Goal: Find contact information: Find contact information

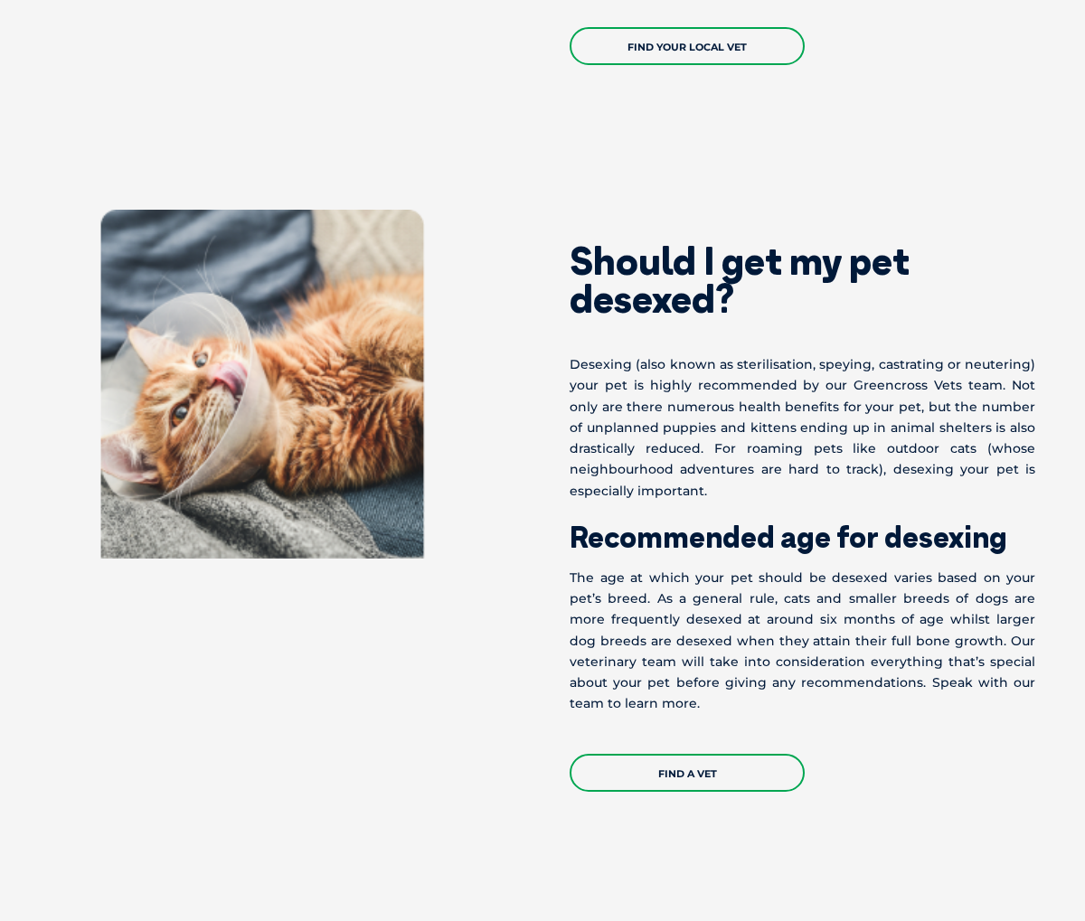
scroll to position [1509, 0]
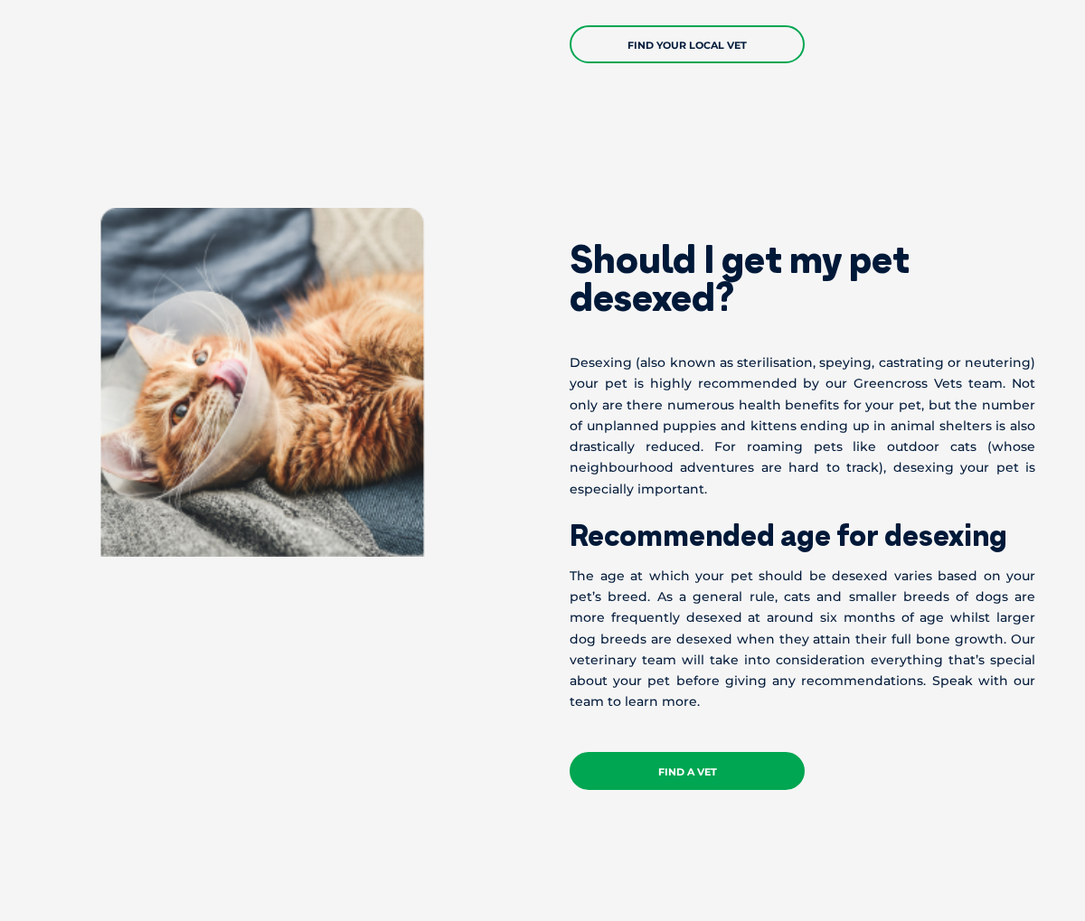
click at [702, 774] on link "Find a Vet" at bounding box center [686, 771] width 235 height 38
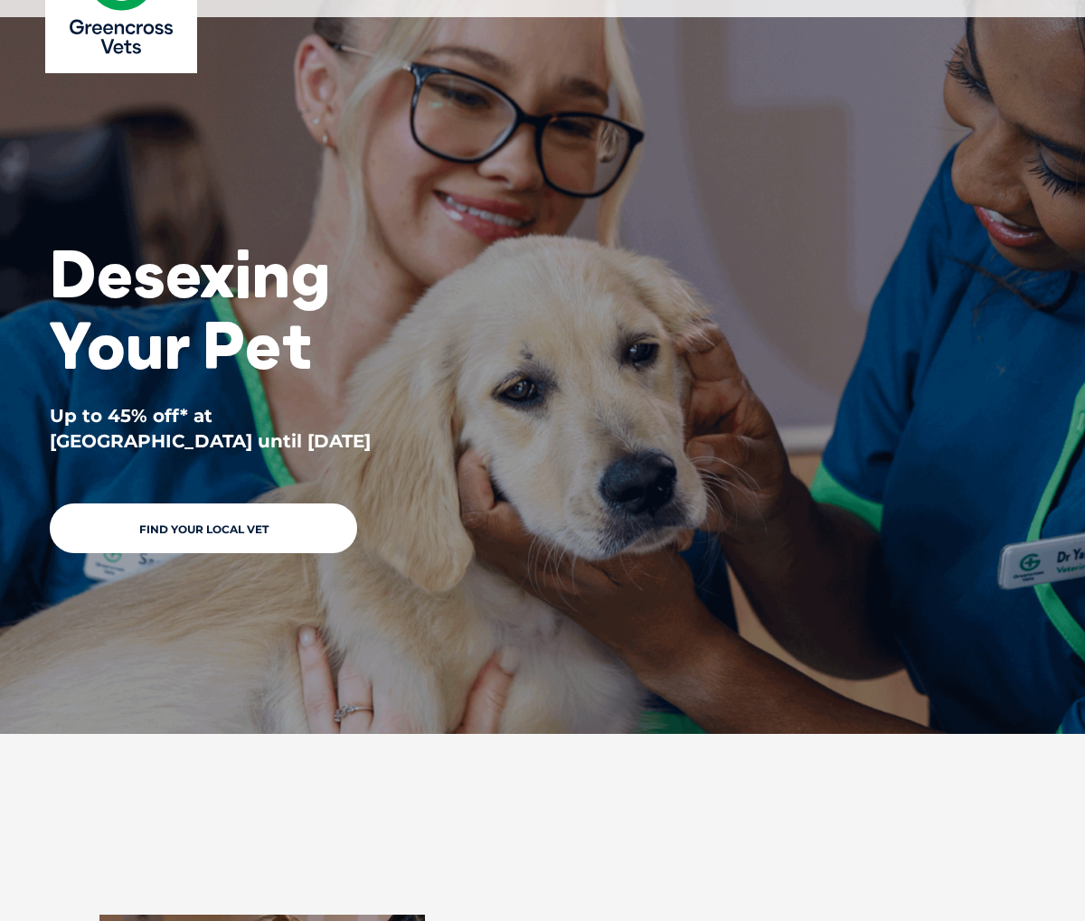
scroll to position [0, 0]
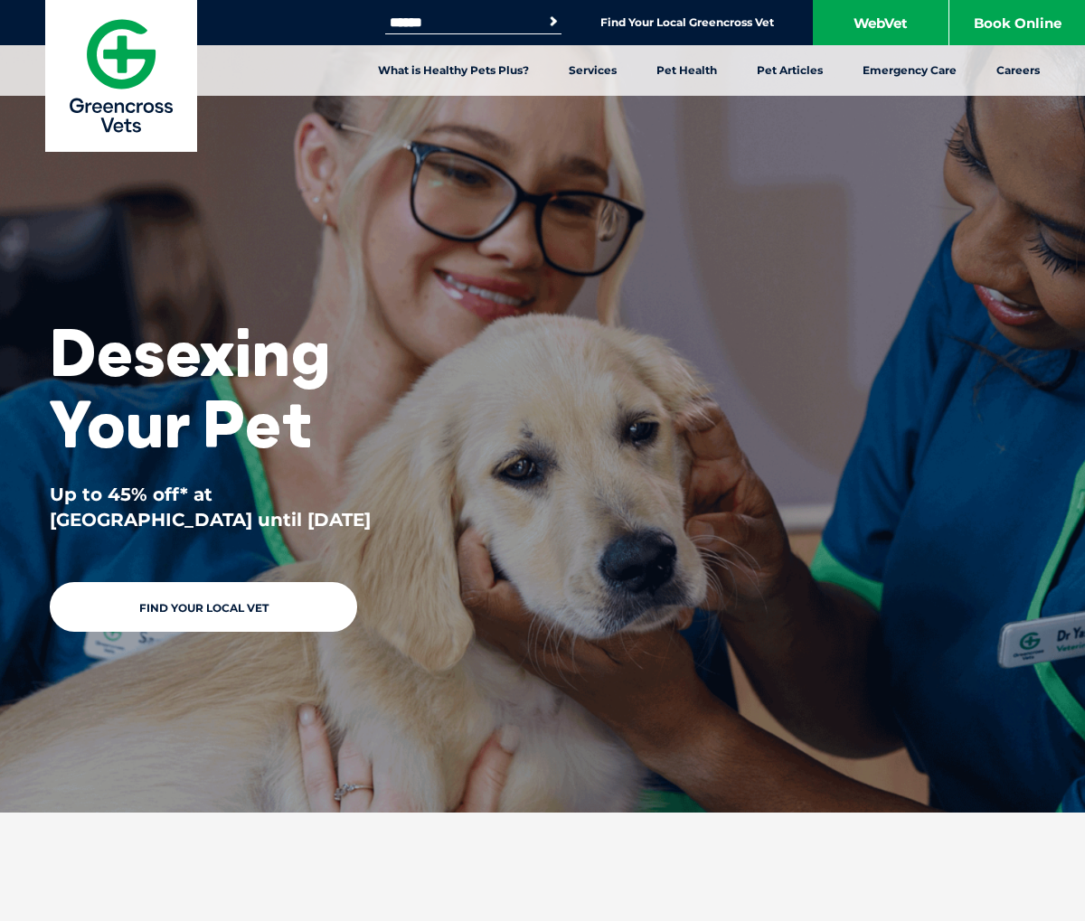
click at [496, 23] on input "Search for:" at bounding box center [462, 22] width 154 height 14
type input "**********"
click at [544, 13] on button "Search" at bounding box center [553, 22] width 18 height 18
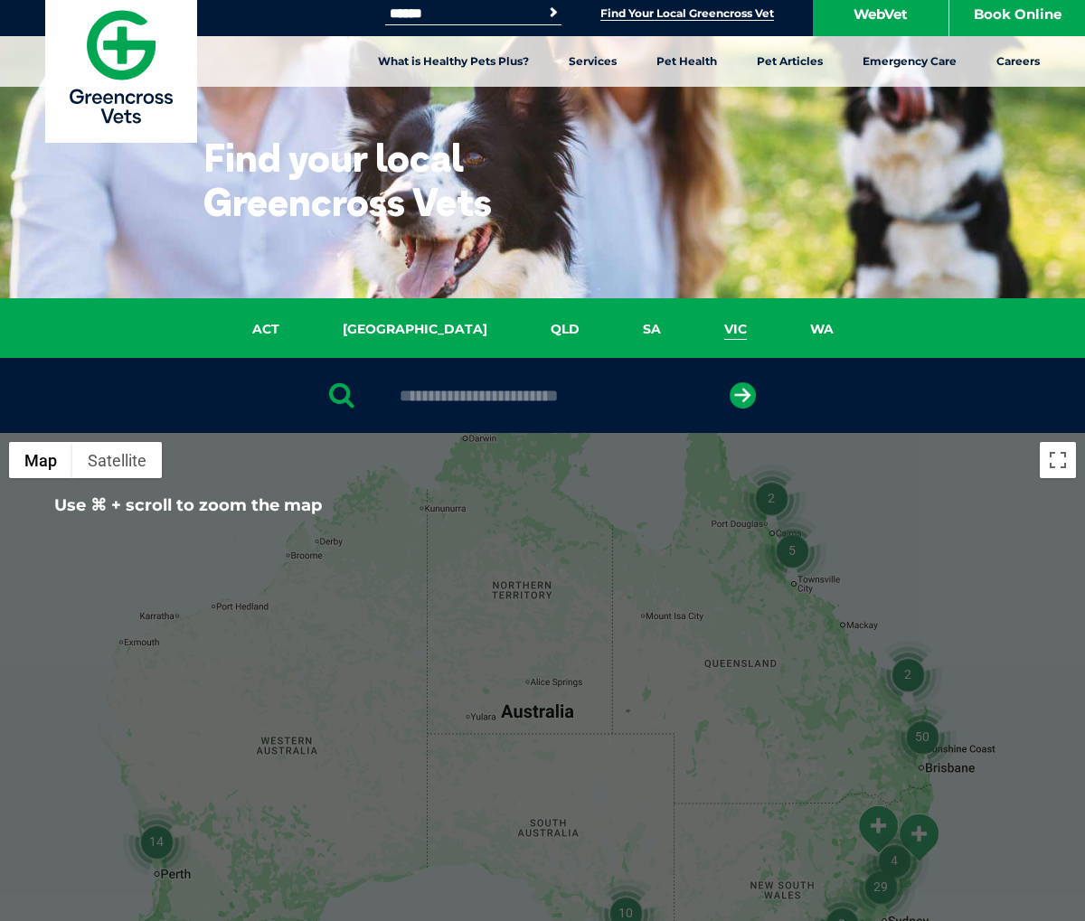
drag, startPoint x: 679, startPoint y: 330, endPoint x: 687, endPoint y: 397, distance: 67.4
click at [692, 330] on link "VIC" at bounding box center [735, 329] width 86 height 21
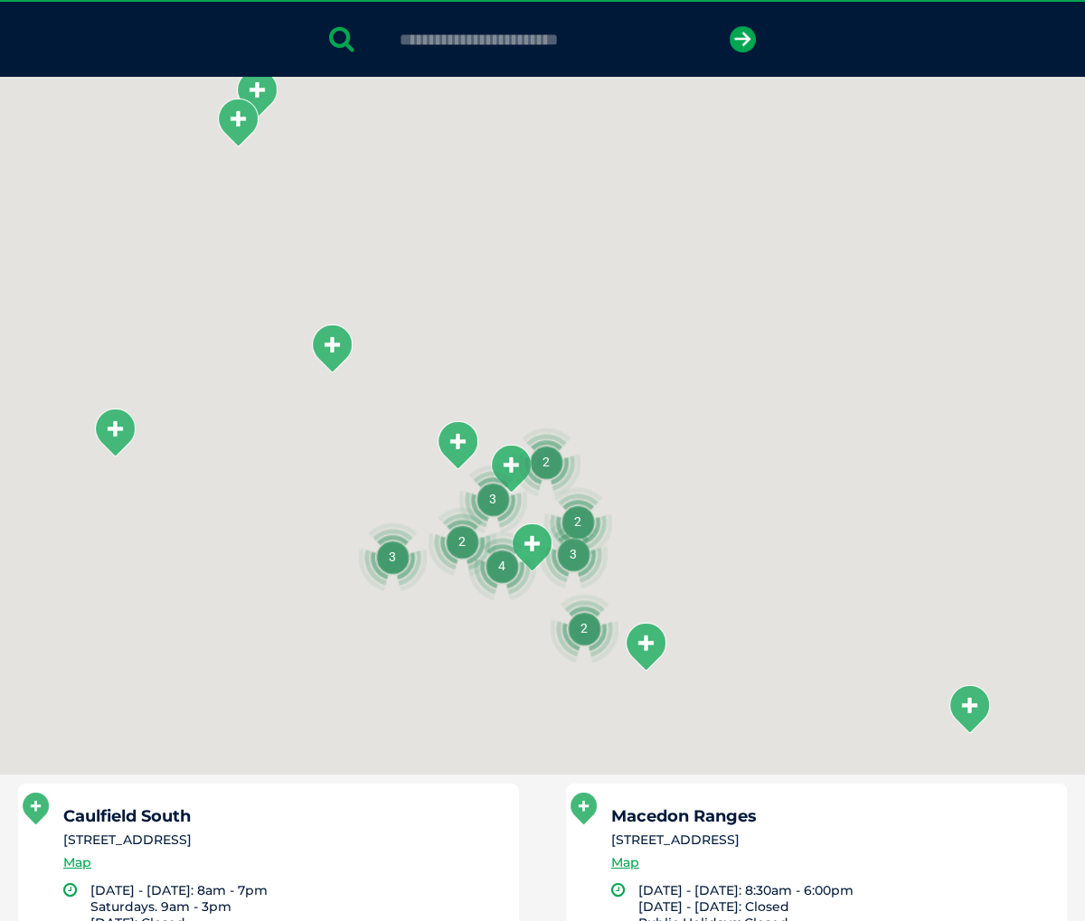
scroll to position [414, 0]
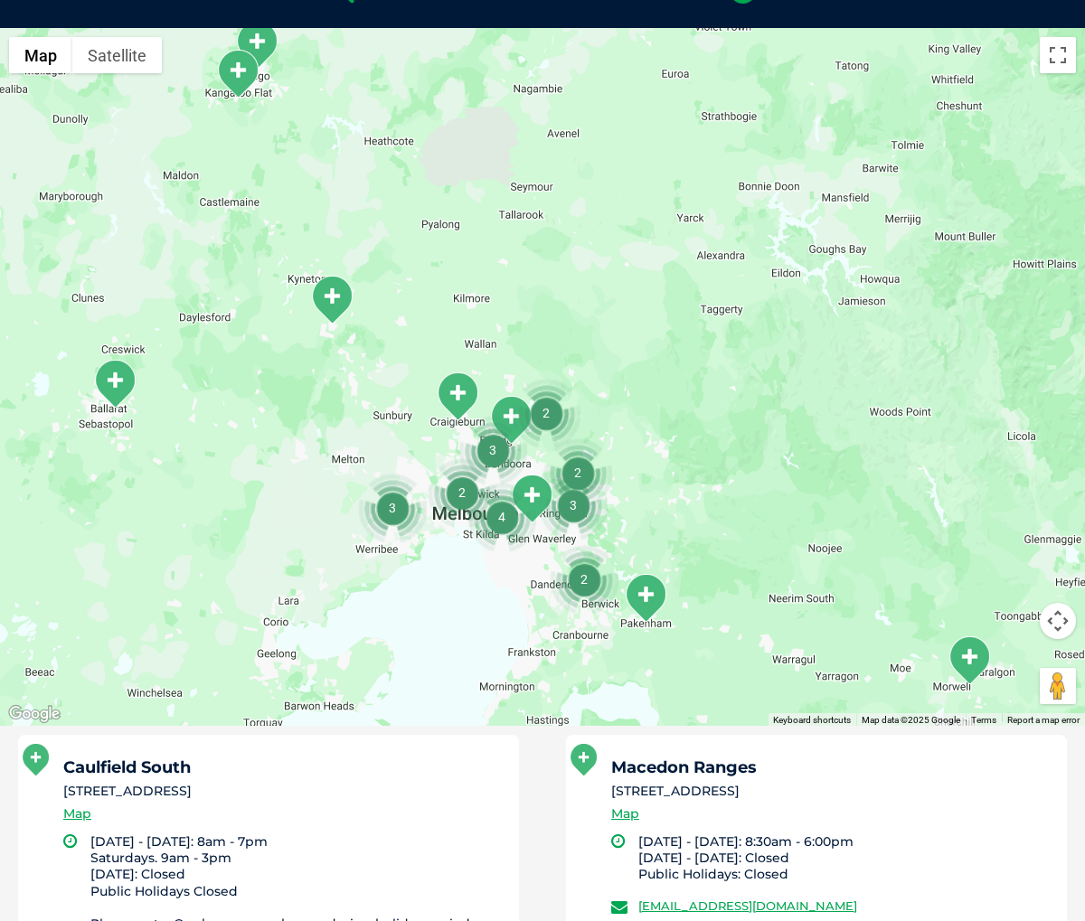
click at [577, 580] on img "2" at bounding box center [584, 579] width 69 height 69
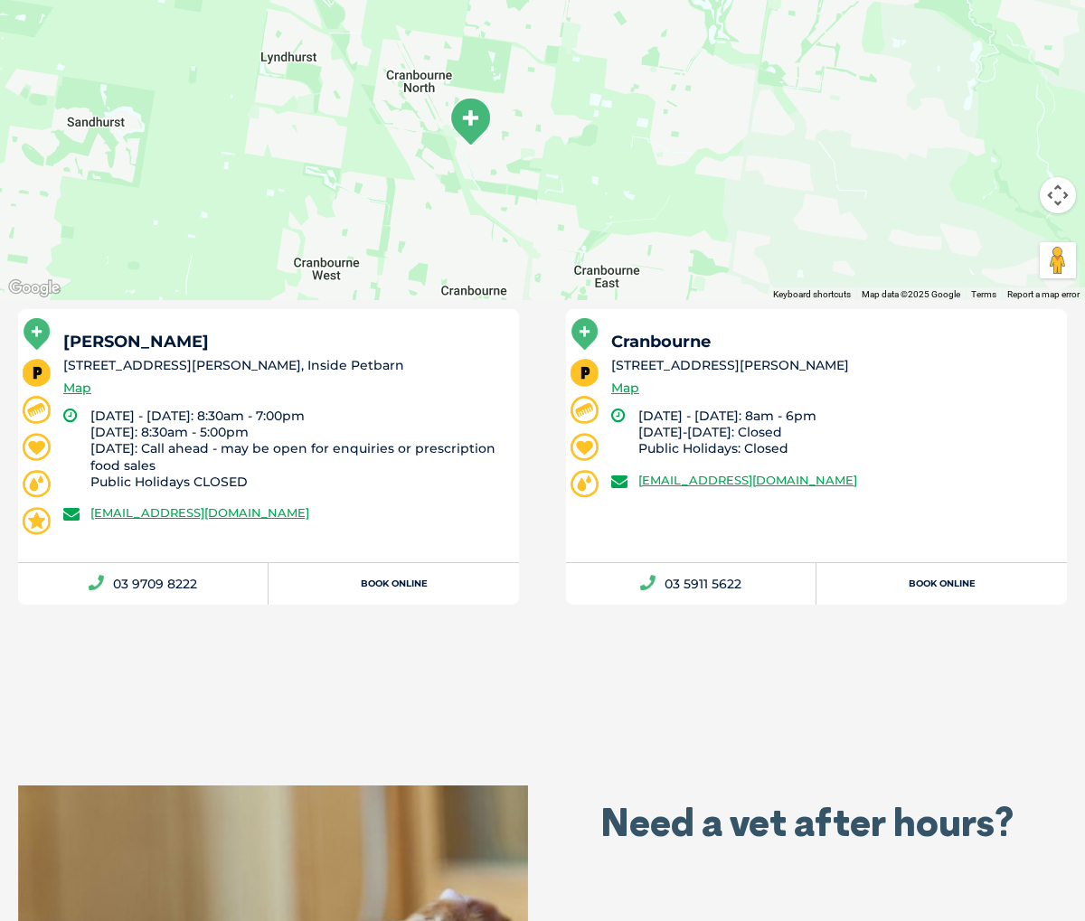
scroll to position [837, 0]
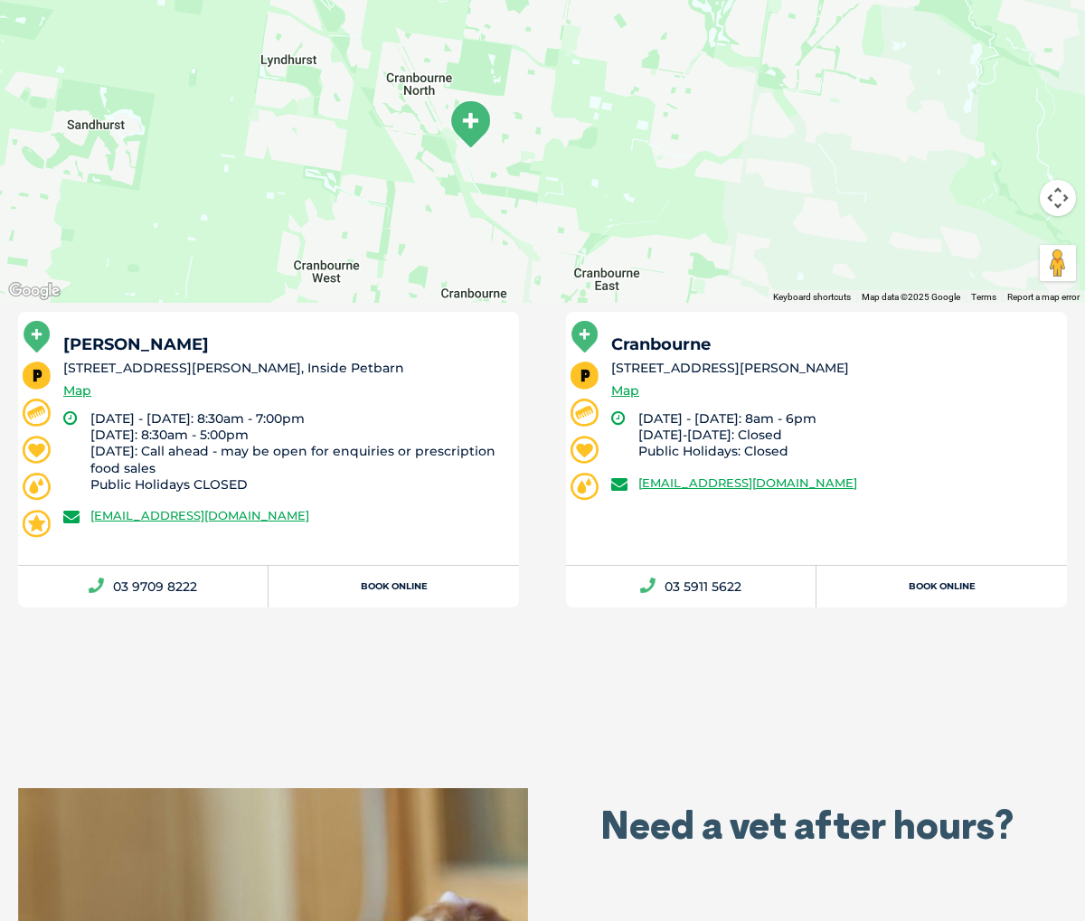
click at [640, 344] on h5 "Cranbourne" at bounding box center [830, 344] width 439 height 16
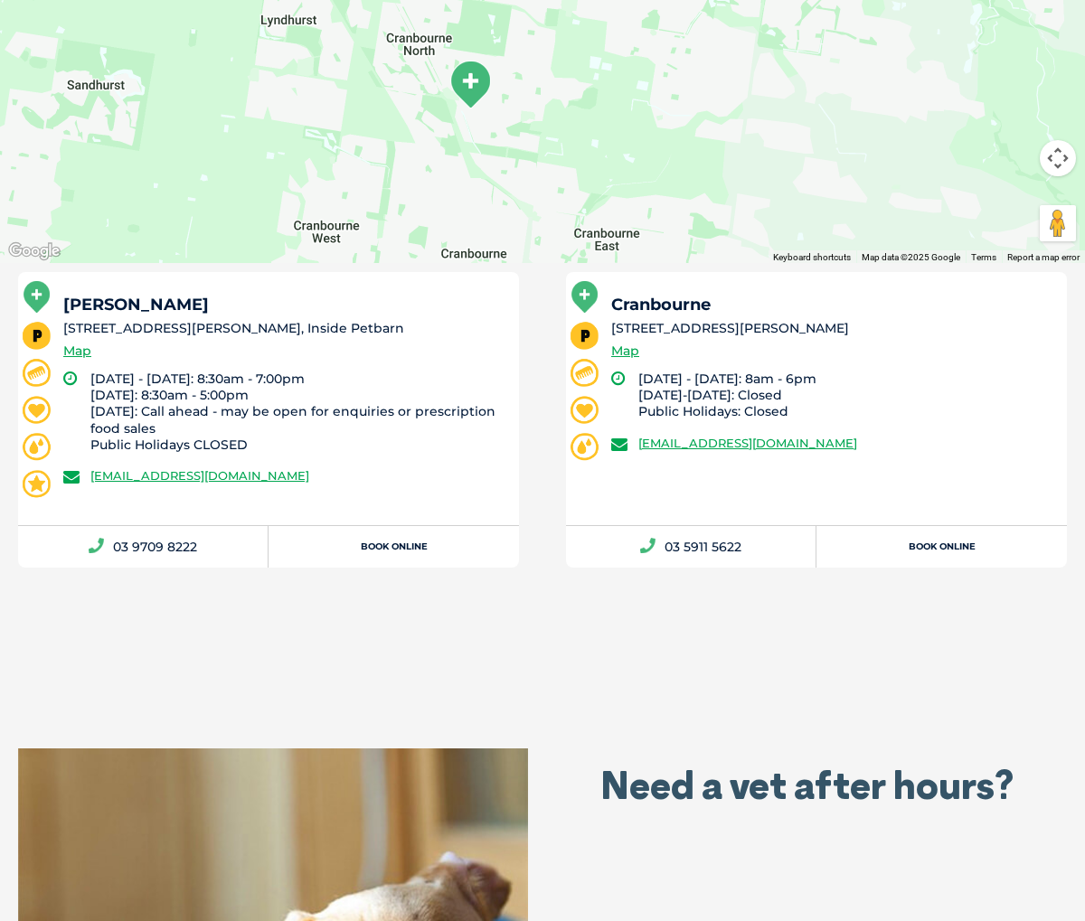
scroll to position [870, 0]
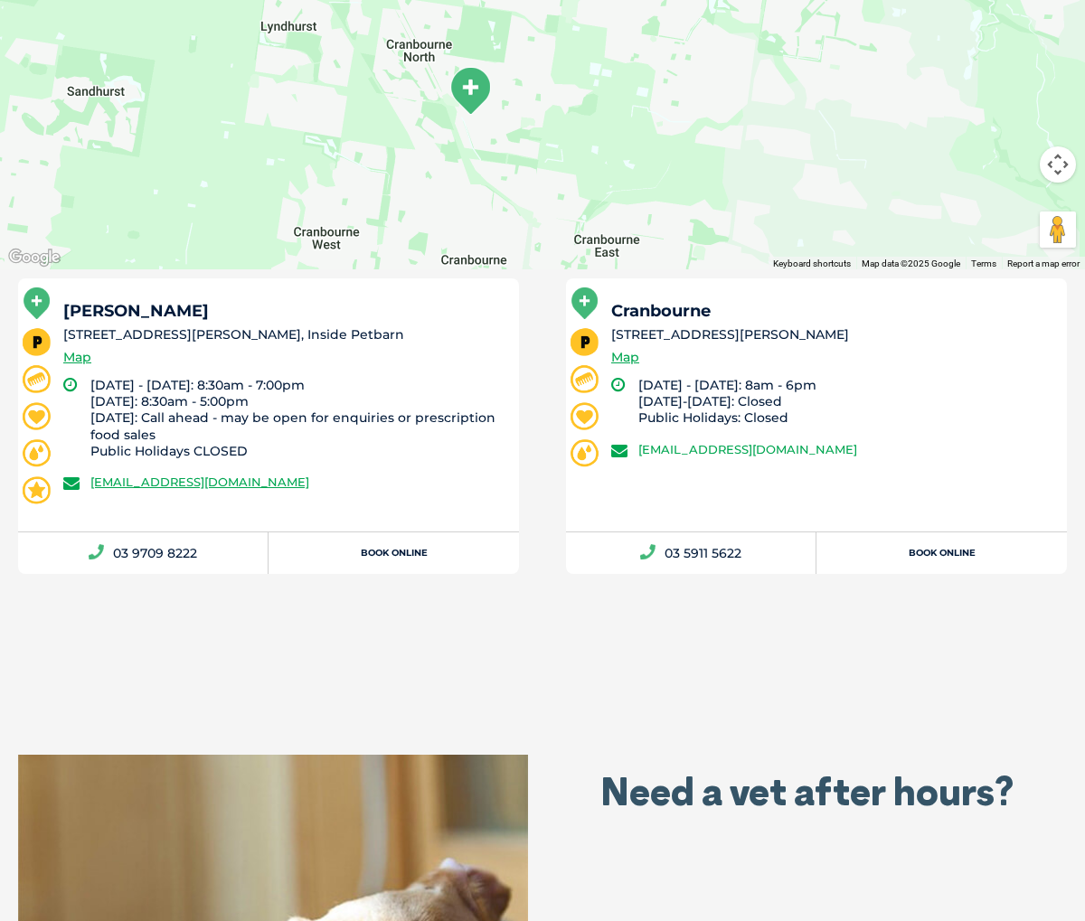
click at [697, 447] on link "greencross.cranbourne@greencrossvet.com.au" at bounding box center [747, 449] width 219 height 14
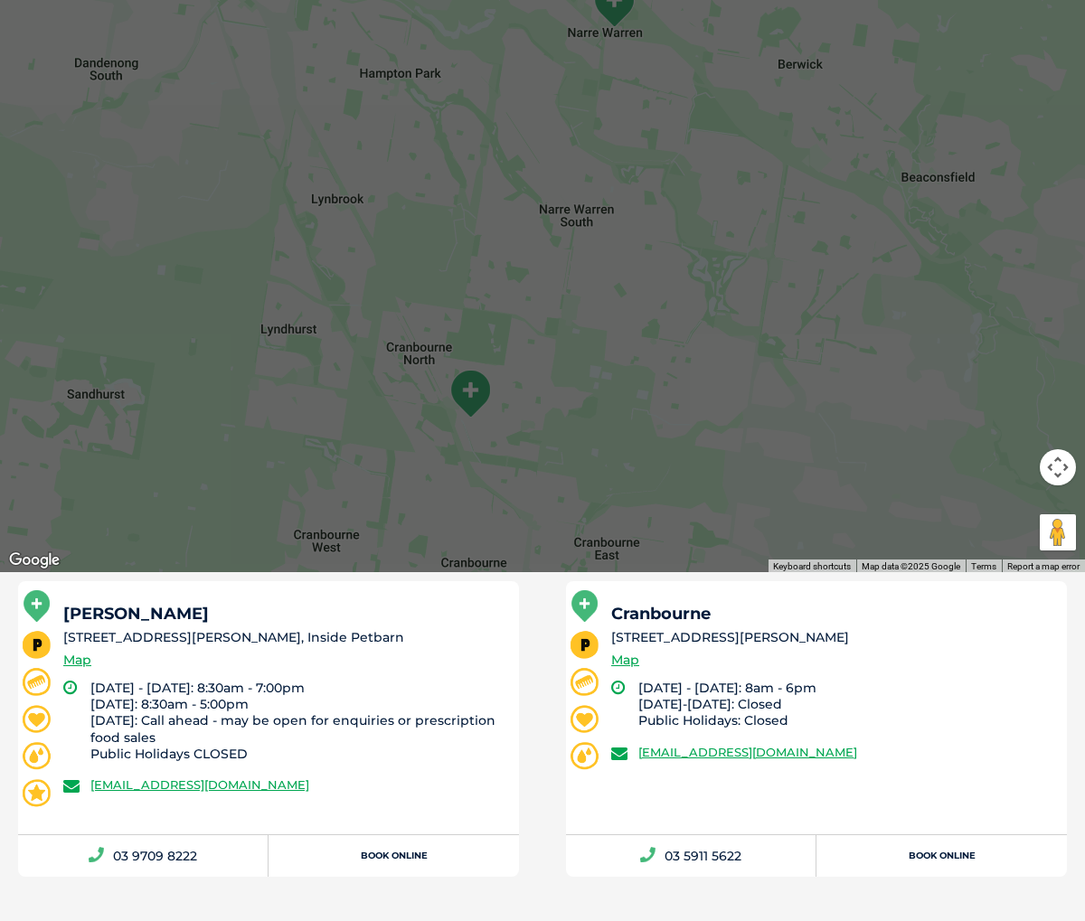
scroll to position [569, 0]
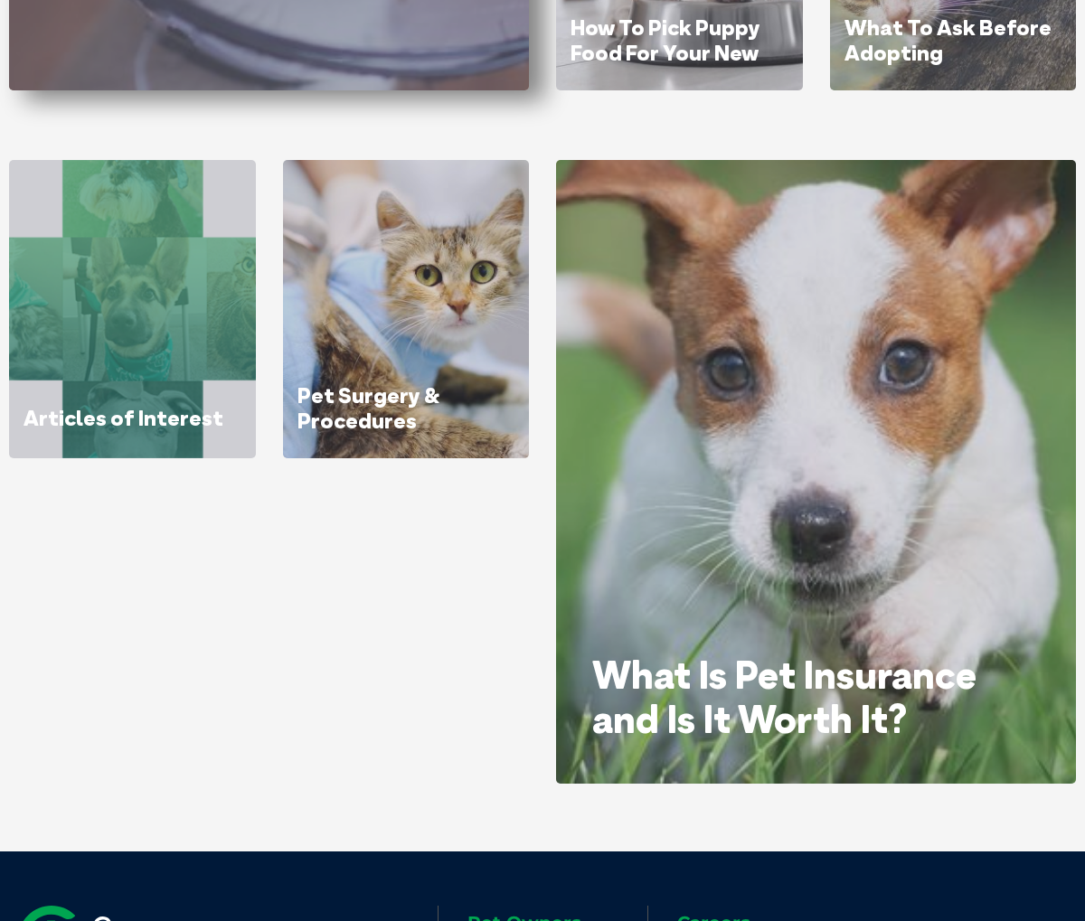
scroll to position [803, 0]
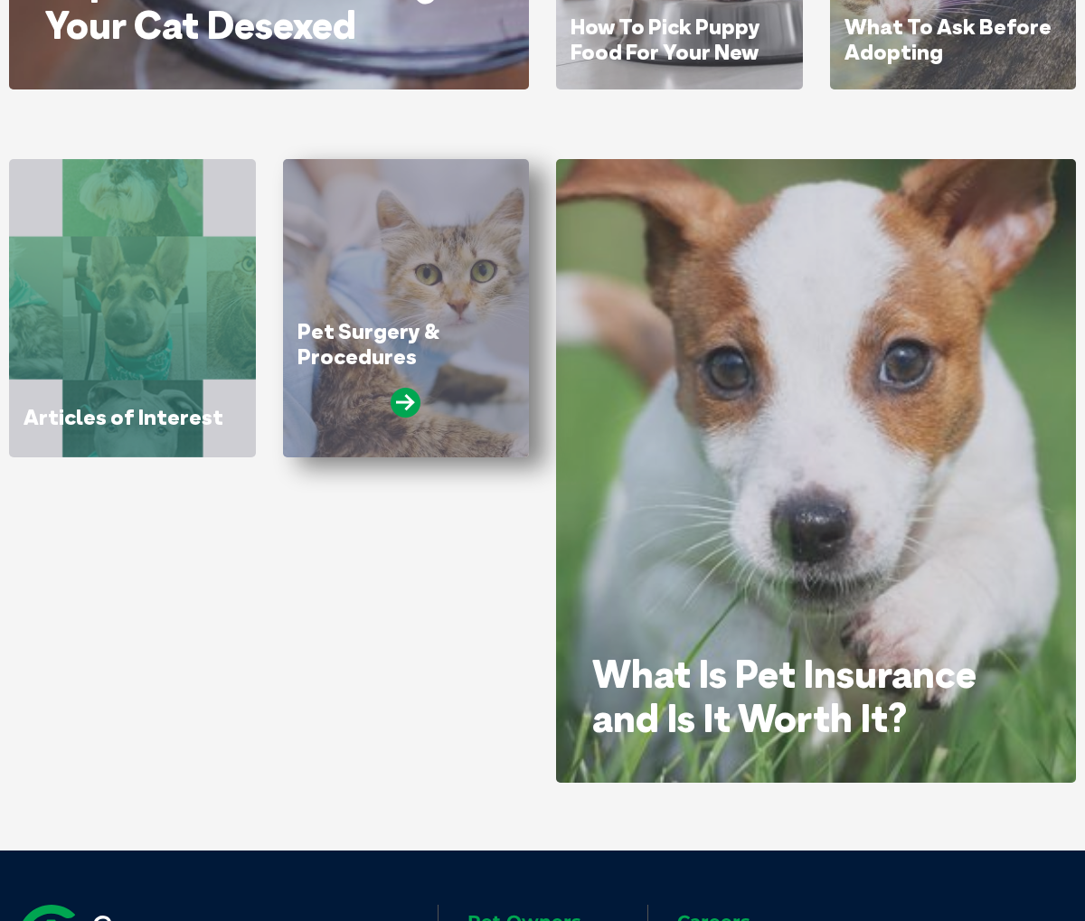
click at [381, 390] on div at bounding box center [406, 410] width 218 height 45
click at [412, 404] on icon at bounding box center [405, 403] width 30 height 30
